Goal: Navigation & Orientation: Find specific page/section

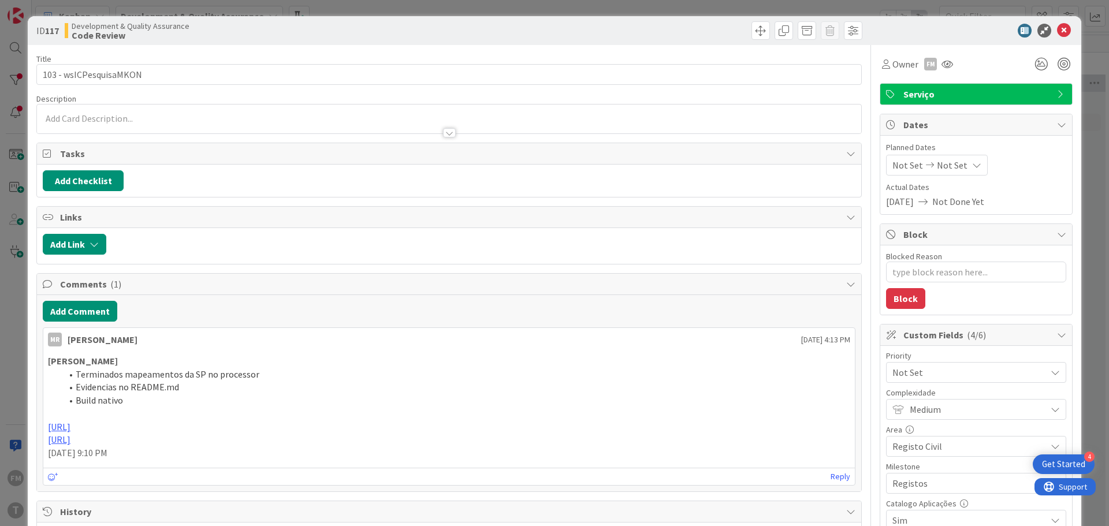
type textarea "x"
click at [1058, 31] on icon at bounding box center [1064, 31] width 14 height 14
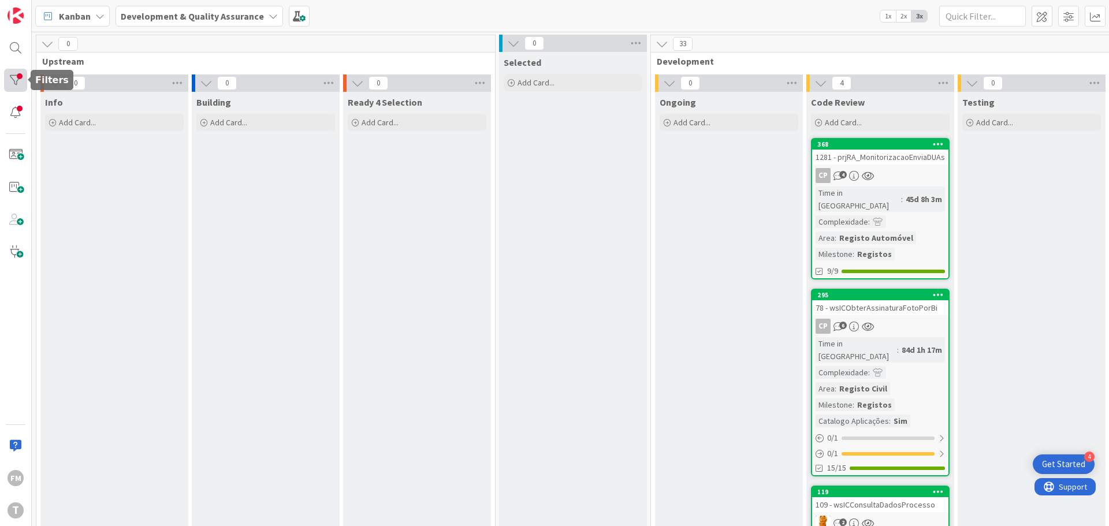
click at [18, 79] on div at bounding box center [15, 80] width 23 height 23
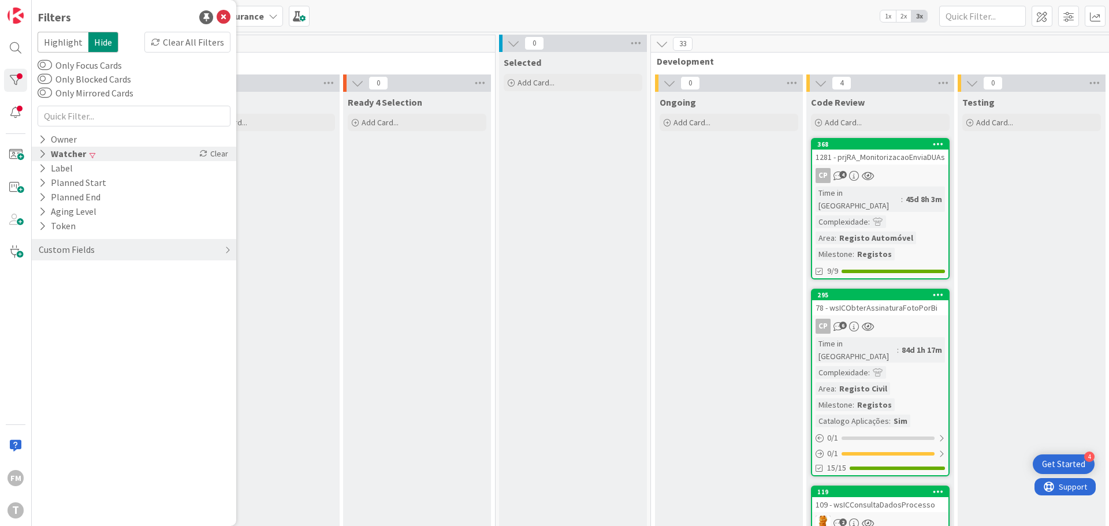
click at [43, 152] on icon at bounding box center [43, 154] width 8 height 10
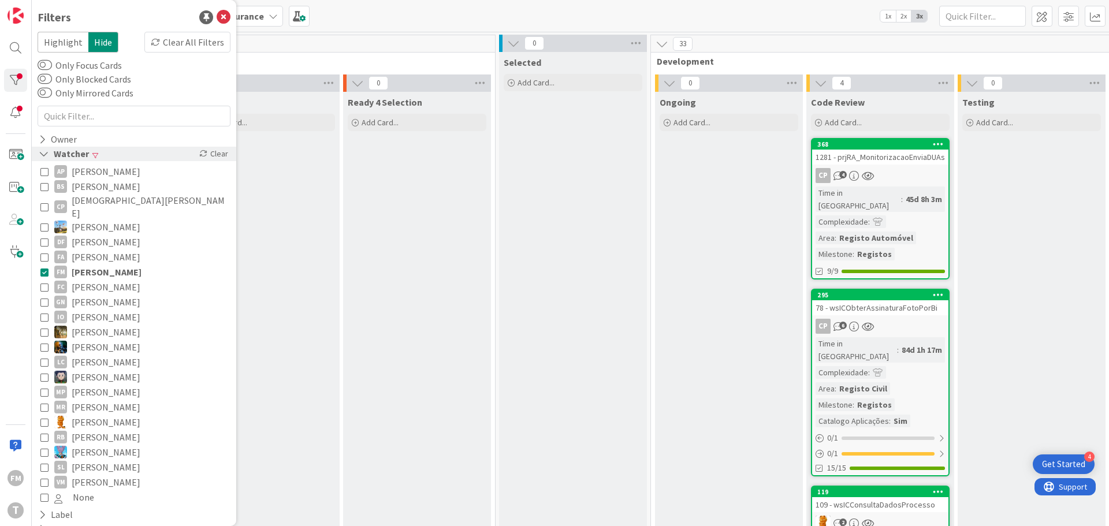
click at [43, 152] on icon at bounding box center [44, 154] width 10 height 10
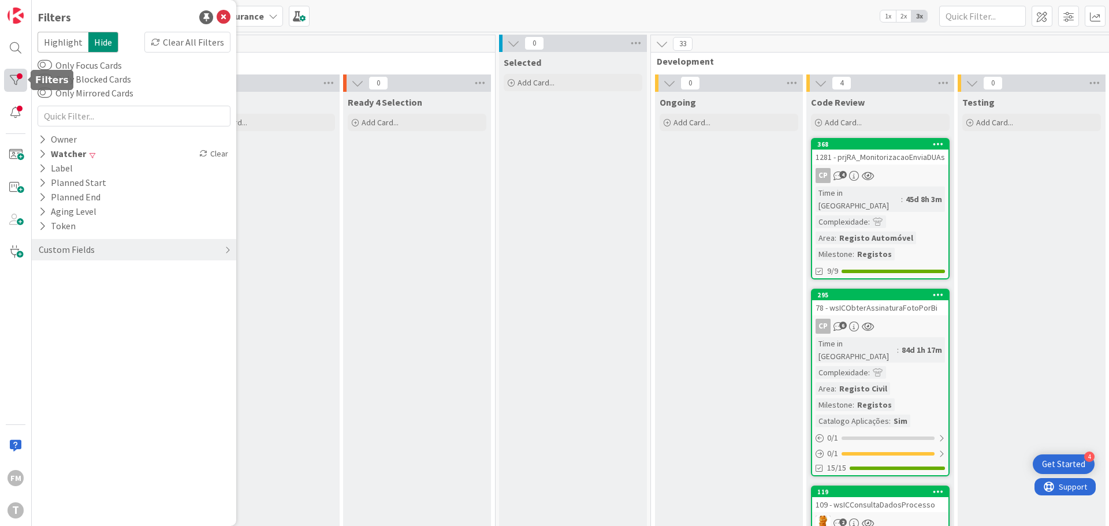
click at [22, 77] on div at bounding box center [15, 80] width 23 height 23
click at [15, 117] on div at bounding box center [15, 112] width 23 height 23
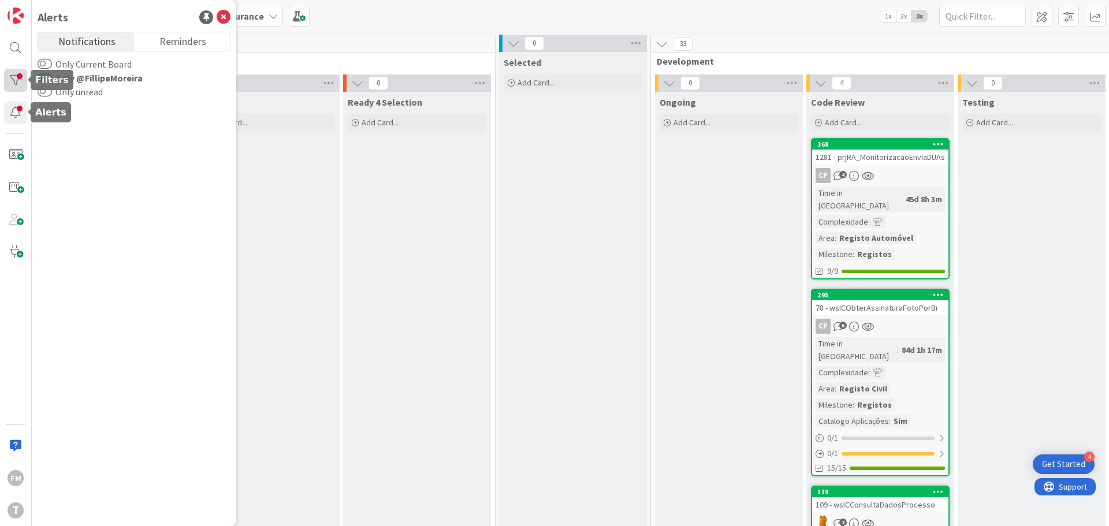
click at [14, 86] on div at bounding box center [15, 80] width 23 height 23
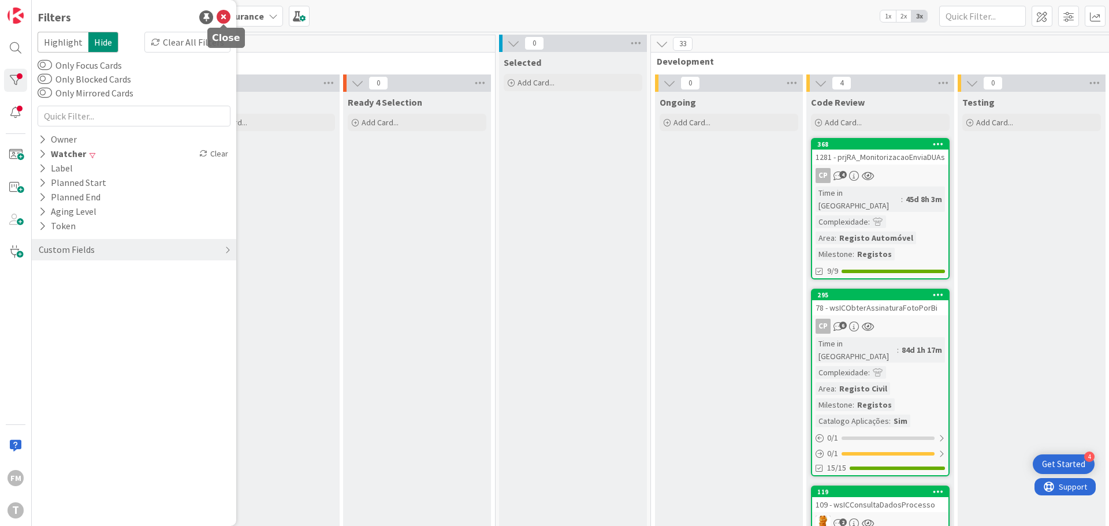
click at [227, 20] on icon at bounding box center [224, 17] width 14 height 14
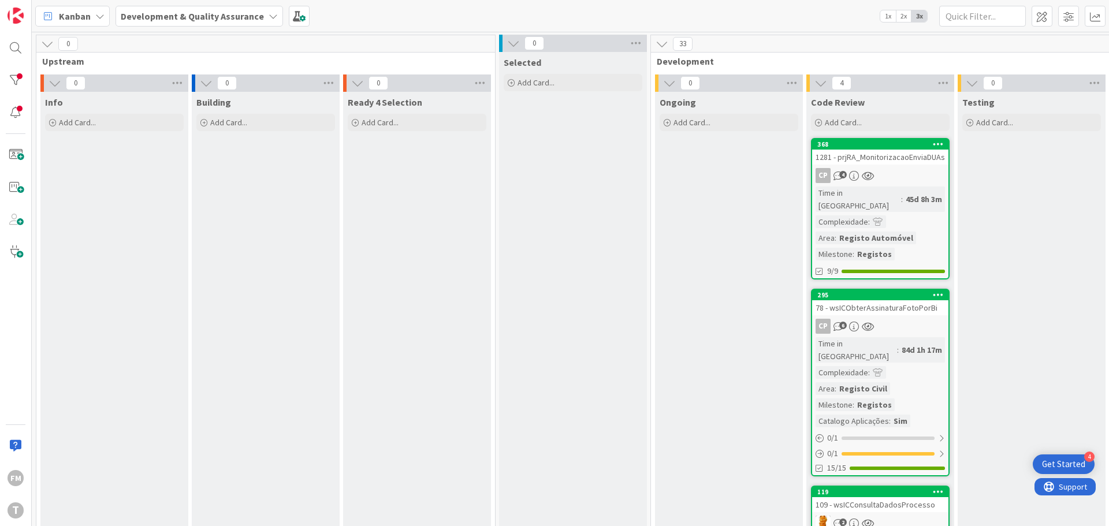
click at [364, 20] on div "Kanban Development & Quality Assurance 1x 2x 3x" at bounding box center [570, 16] width 1077 height 32
